Goal: Contribute content

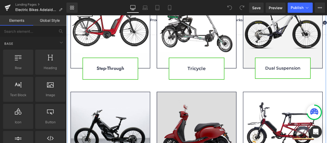
scroll to position [383, 0]
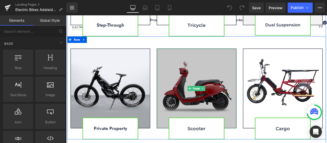
click at [210, 89] on img at bounding box center [220, 102] width 95 height 95
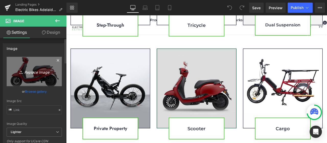
click at [36, 65] on link "Replace Image" at bounding box center [34, 71] width 55 height 29
type input "C:\fakepath\BolzzenSuperStreet-scooter.jpg"
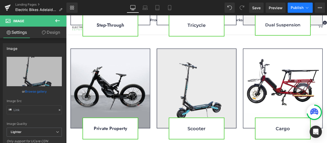
click at [298, 8] on span "Publish" at bounding box center [297, 8] width 13 height 4
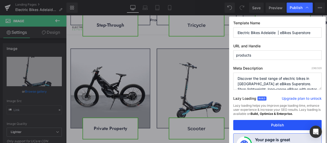
drag, startPoint x: 271, startPoint y: 128, endPoint x: 241, endPoint y: 133, distance: 30.4
click at [271, 128] on button "Publish" at bounding box center [277, 125] width 88 height 10
